Goal: Check status

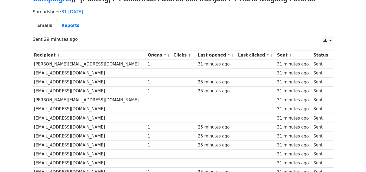
scroll to position [31, 0]
click at [68, 28] on link "Reports" at bounding box center [70, 25] width 27 height 11
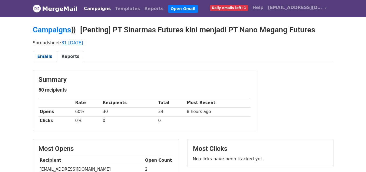
click at [39, 59] on link "Emails" at bounding box center [45, 56] width 24 height 11
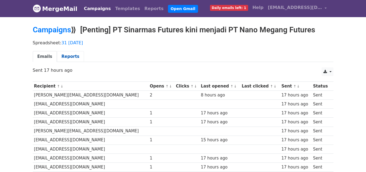
click at [66, 57] on link "Reports" at bounding box center [70, 56] width 27 height 11
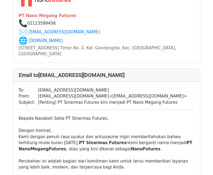
scroll to position [267, 0]
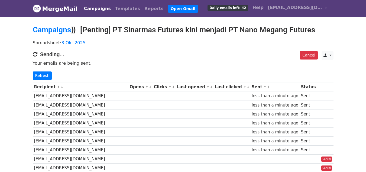
click at [223, 53] on h4 "Sending..." at bounding box center [183, 54] width 301 height 7
